Goal: Find specific page/section: Find specific page/section

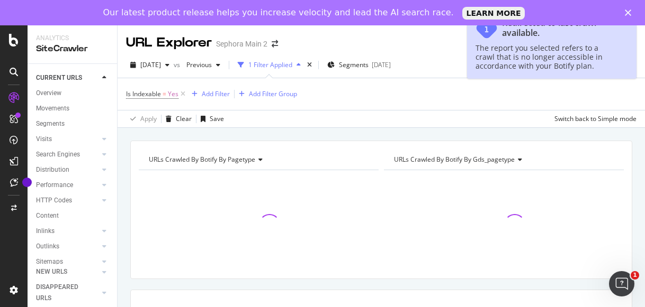
click at [626, 13] on icon "Close" at bounding box center [627, 13] width 6 height 6
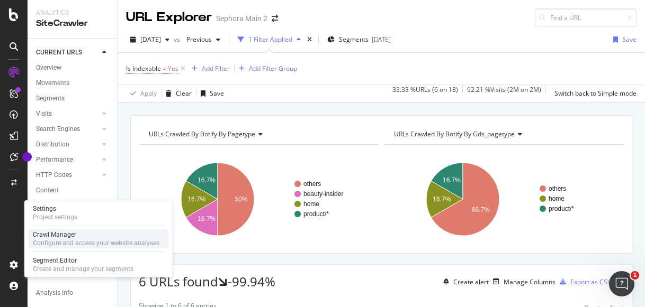
click at [40, 244] on div "Configure and access your website analyses" at bounding box center [96, 243] width 126 height 8
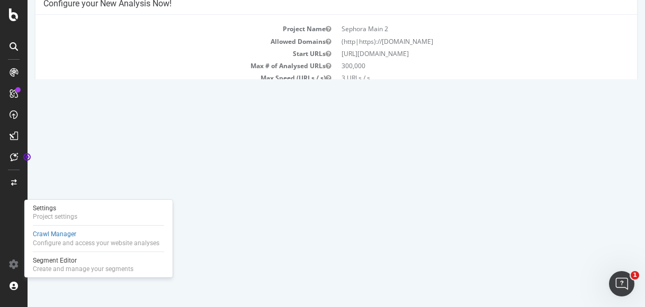
scroll to position [97, 0]
